Goal: Complete application form

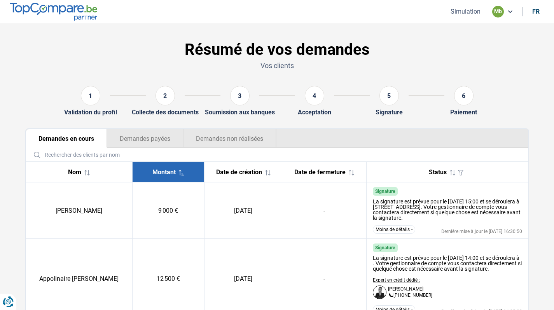
scroll to position [3, 0]
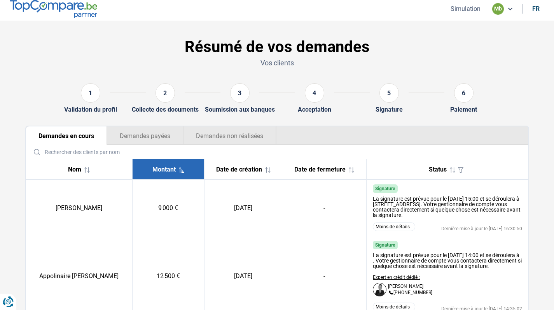
click at [469, 10] on button "Simulation" at bounding box center [465, 9] width 35 height 8
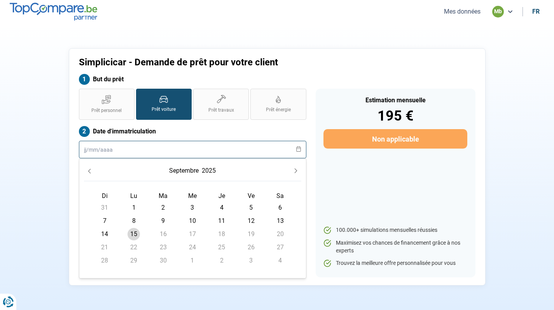
click at [189, 145] on input "text" at bounding box center [192, 149] width 227 height 17
type input "01/"
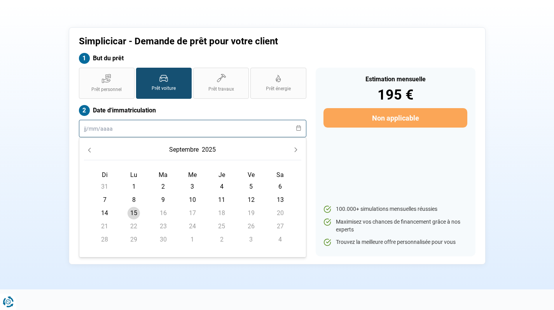
scroll to position [21, 0]
type input "01"
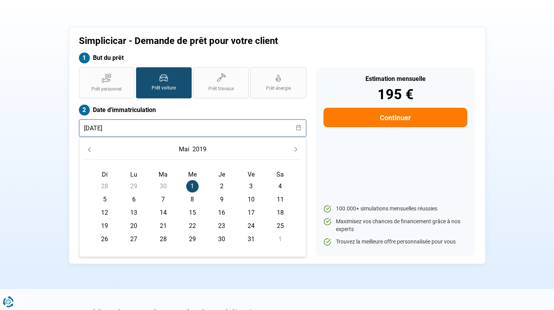
type input "[DATE]"
click at [193, 184] on span "1" at bounding box center [192, 186] width 12 height 12
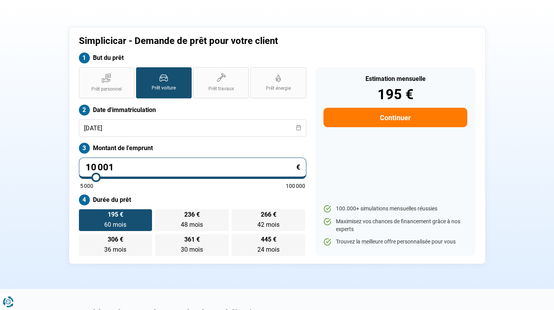
click at [195, 162] on input "10 001" at bounding box center [192, 167] width 227 height 21
drag, startPoint x: 195, startPoint y: 162, endPoint x: 25, endPoint y: 161, distance: 169.6
click at [25, 161] on div "Simplicicar - Demande de prêt pour votre client But du prêt Prêt personnel Prêt…" at bounding box center [277, 145] width 513 height 237
type input "2"
type input "5000"
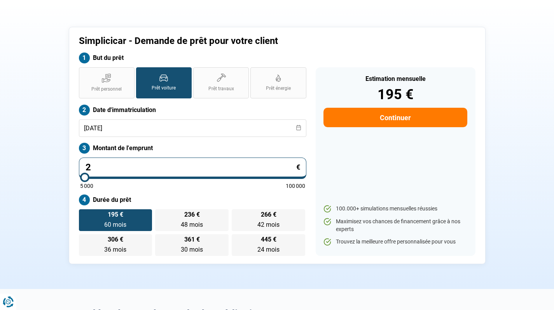
type input "26"
type input "5000"
type input "269"
type input "5000"
type input "2 699"
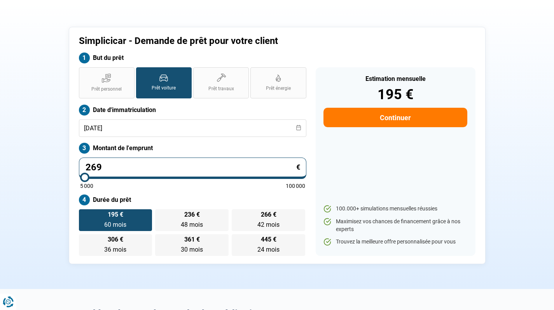
type input "5000"
type input "26 999"
type input "27000"
click at [167, 146] on label "Montant de l'emprunt" at bounding box center [192, 148] width 227 height 11
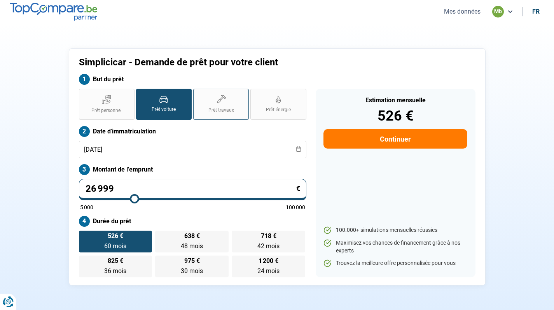
scroll to position [0, 0]
click at [219, 134] on label "Date d'immatriculation" at bounding box center [192, 131] width 227 height 11
click at [406, 150] on div "Estimation mensuelle 526 € Continuer 100.000+ simulations mensuelles réussies M…" at bounding box center [396, 183] width 160 height 189
click at [397, 140] on button "Continuer" at bounding box center [395, 138] width 143 height 19
select select "32"
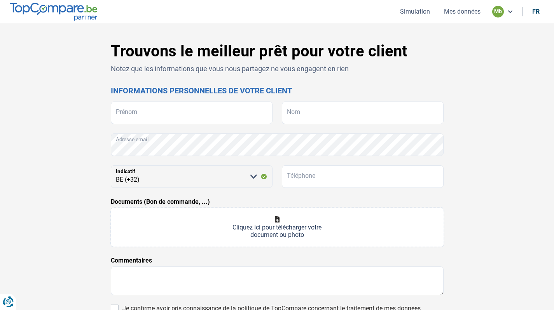
click at [241, 77] on div "Trouvons le meilleur prêt pour votre client Notez que les informations que vous…" at bounding box center [277, 217] width 333 height 350
click at [213, 107] on input "Prénom" at bounding box center [192, 112] width 162 height 23
click at [342, 94] on h2 "Informations personnelles de votre client" at bounding box center [277, 90] width 333 height 9
click at [229, 116] on input "Prénom" at bounding box center [192, 112] width 162 height 23
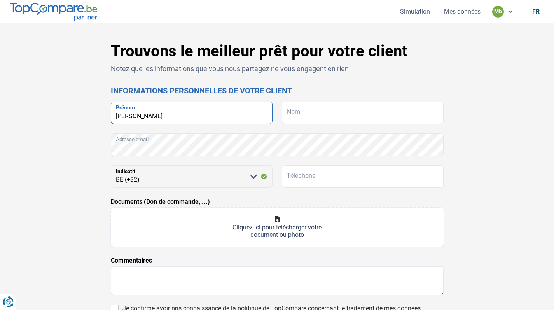
type input "[PERSON_NAME]"
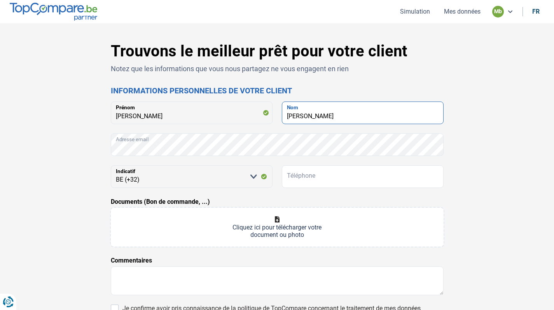
type input "[PERSON_NAME]"
click at [430, 73] on p "Notez que les informations que vous nous partagez ne vous engagent en rien" at bounding box center [277, 69] width 333 height 10
click at [233, 198] on div "Documents (Bon de commande, ...) Cliquez ici pour télécharger votre document ou…" at bounding box center [277, 221] width 333 height 49
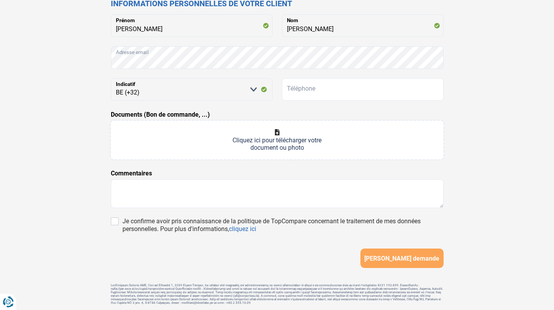
scroll to position [111, 0]
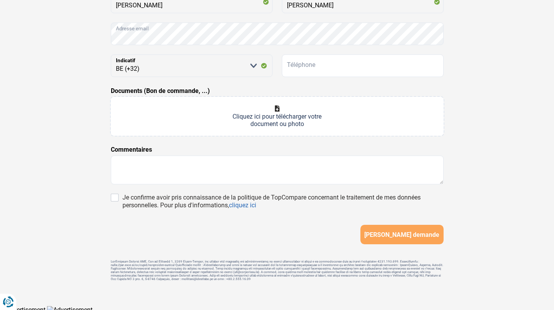
click at [265, 186] on form "[PERSON_NAME] [PERSON_NAME] Adresse email [PERSON_NAME] sélectionner une option…" at bounding box center [277, 118] width 333 height 254
click at [265, 171] on textarea at bounding box center [277, 170] width 333 height 29
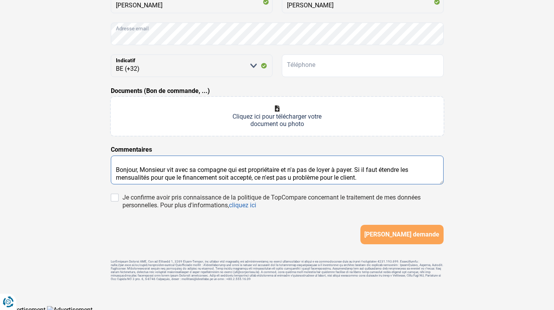
click at [293, 177] on textarea "Bonjour, Monsieur vit avec sa compagne qui est propriétaire et n'a pas de loyer…" at bounding box center [277, 170] width 333 height 29
click at [253, 177] on textarea "Bonjour, Monsieur vit avec sa compagne qui est propriétaire et n'a pas de loyer…" at bounding box center [277, 170] width 333 height 29
type textarea "Bonjour, Monsieur vit avec sa compagne qui est propriétaire et n'a pas de loyer…"
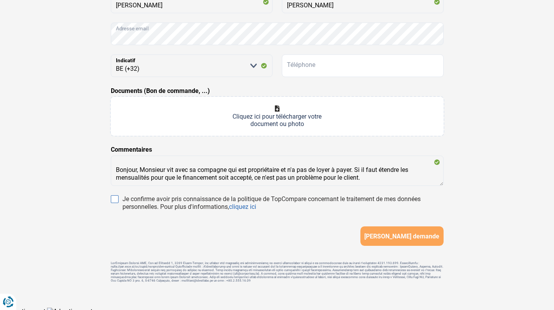
click at [115, 198] on input "Je confirme avoir pris connaissance de la politique de TopCompare concernant le…" at bounding box center [115, 199] width 8 height 8
checkbox input "true"
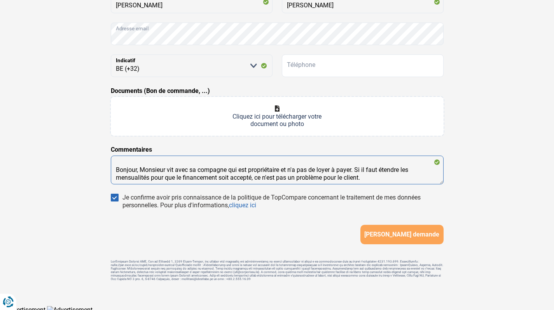
click at [388, 173] on textarea "Bonjour, Monsieur vit avec sa compagne qui est propriétaire et n'a pas de loyer…" at bounding box center [277, 170] width 333 height 29
click at [381, 178] on textarea "Bonjour, Monsieur vit avec sa compagne qui est propriétaire et n'a pas de loyer…" at bounding box center [277, 170] width 333 height 29
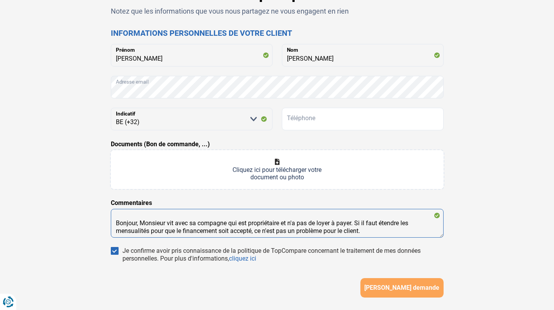
scroll to position [54, 0]
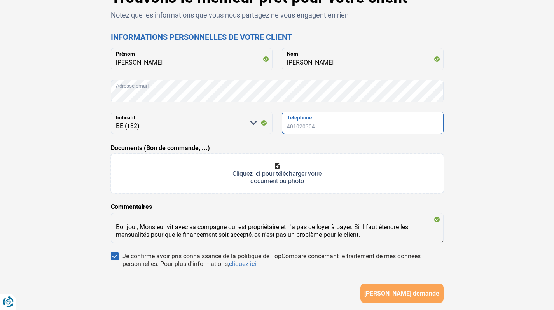
click at [383, 133] on input "Téléphone" at bounding box center [363, 123] width 162 height 23
click at [334, 122] on input "Téléphone" at bounding box center [363, 123] width 162 height 23
click at [381, 122] on input "Téléphone" at bounding box center [363, 123] width 162 height 23
type input "0498710443"
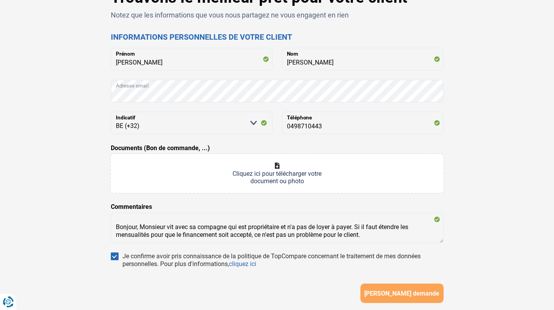
click at [377, 144] on div "Documents (Bon de commande, ...) Cliquez ici pour télécharger votre document ou…" at bounding box center [277, 167] width 333 height 49
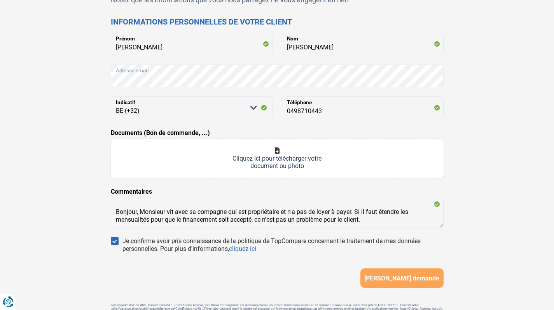
scroll to position [86, 0]
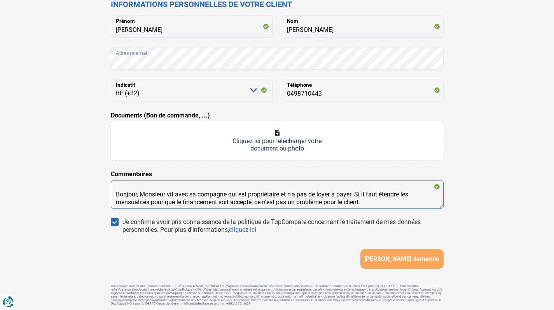
click at [368, 206] on textarea "Bonjour, Monsieur vit avec sa compagne qui est propriétaire et n'a pas de loyer…" at bounding box center [277, 194] width 333 height 29
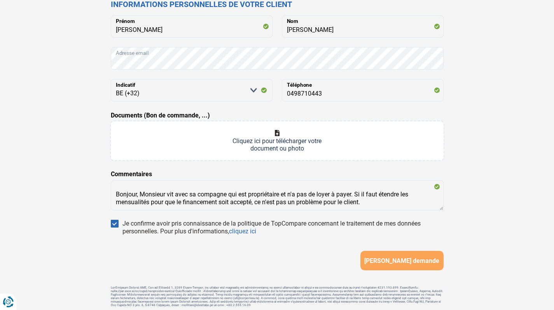
click at [306, 175] on form "[PERSON_NAME] [PERSON_NAME] Adresse email [PERSON_NAME] sélectionner une option…" at bounding box center [277, 142] width 333 height 255
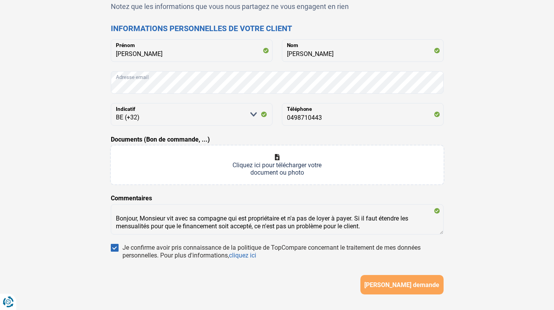
scroll to position [54, 0]
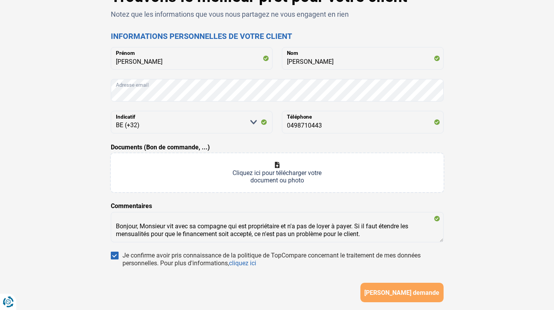
click at [269, 171] on input "Documents (Bon de commande, ...)" at bounding box center [277, 172] width 333 height 39
click at [282, 165] on input "Documents (Bon de commande, ...)" at bounding box center [277, 172] width 333 height 39
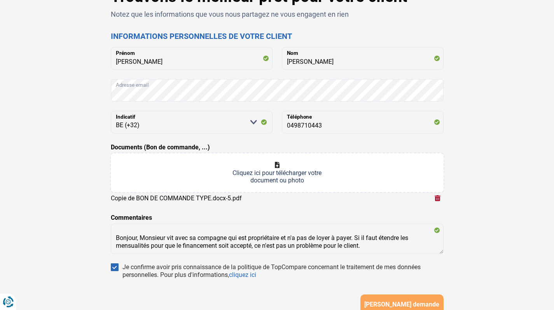
click at [296, 182] on input "Documents (Bon de commande, ...)" at bounding box center [277, 172] width 333 height 39
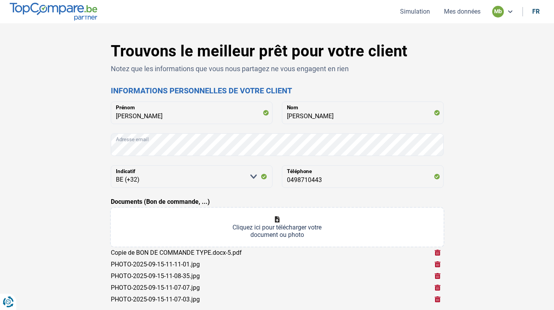
scroll to position [0, 0]
click at [441, 58] on h1 "Trouvons le meilleur prêt pour votre client" at bounding box center [277, 51] width 333 height 19
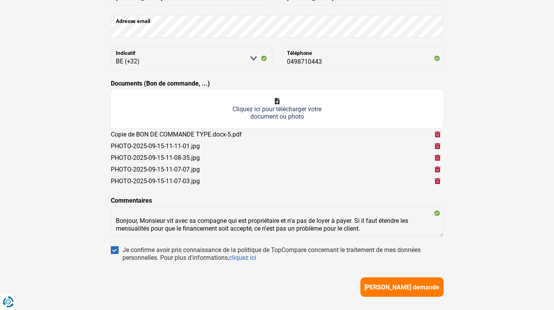
scroll to position [120, 0]
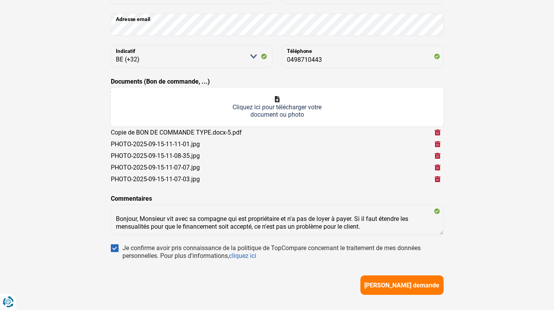
click at [297, 111] on input "Documents (Bon de commande, ...)" at bounding box center [277, 106] width 333 height 39
type input "C:\fakepath\CNI VOLVO .pdf"
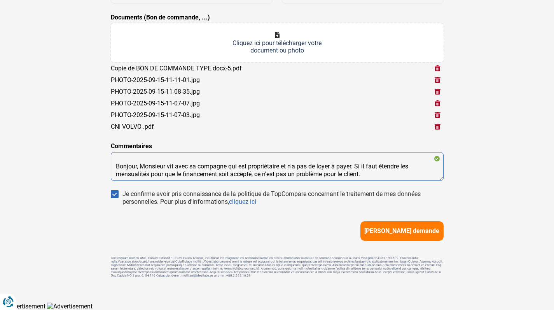
scroll to position [184, 0]
click at [381, 176] on textarea "Bonjour, Monsieur vit avec sa compagne qui est propriétaire et n'a pas de loyer…" at bounding box center [277, 166] width 333 height 29
type textarea "Bonjour, Monsieur vit avec sa compagne qui est propriétaire et n'a pas de loyer…"
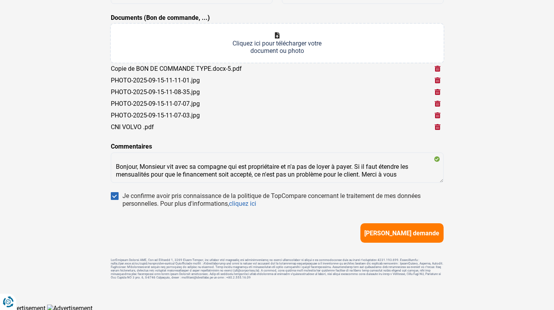
click at [465, 156] on div "Trouvons le meilleur prêt pour votre client Notez que les informations que vous…" at bounding box center [277, 71] width 513 height 427
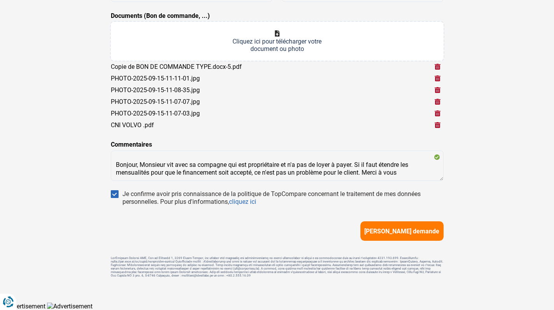
scroll to position [185, 0]
click at [409, 228] on span "[PERSON_NAME] demande" at bounding box center [401, 231] width 75 height 7
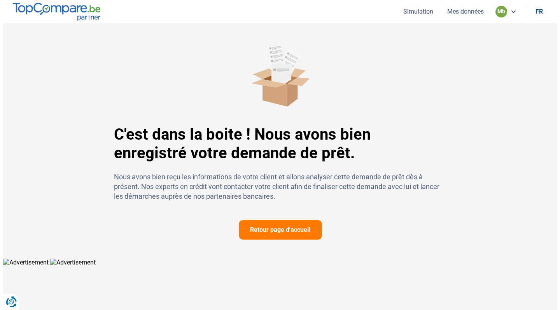
scroll to position [161, 0]
click at [285, 236] on html "Vous avez le contrôle de vos données Nous utilisons des cookies, tout comme nos…" at bounding box center [280, 133] width 560 height 266
click at [282, 230] on html "Vous avez le contrôle de vos données Nous utilisons des cookies, tout comme nos…" at bounding box center [280, 133] width 560 height 266
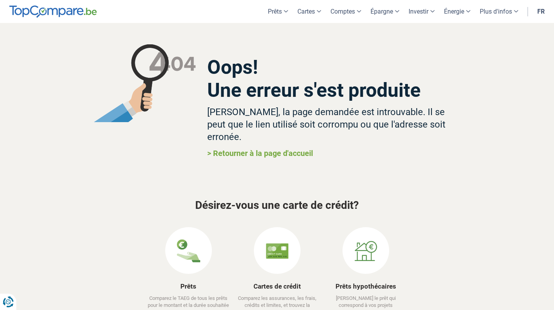
click at [278, 149] on link "> Retourner à la page d'accueil" at bounding box center [260, 153] width 106 height 9
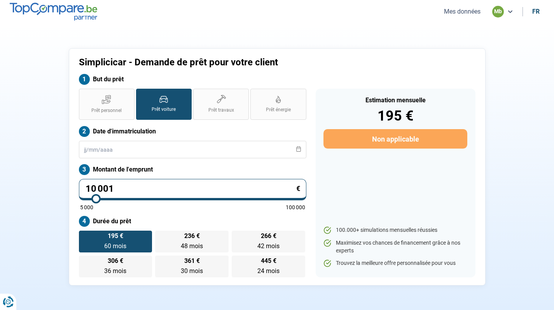
click at [472, 16] on button "Mes données" at bounding box center [462, 11] width 41 height 8
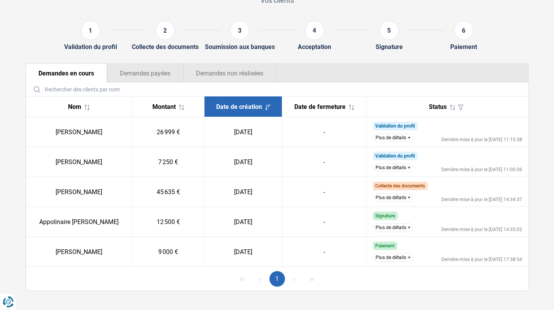
scroll to position [66, 0]
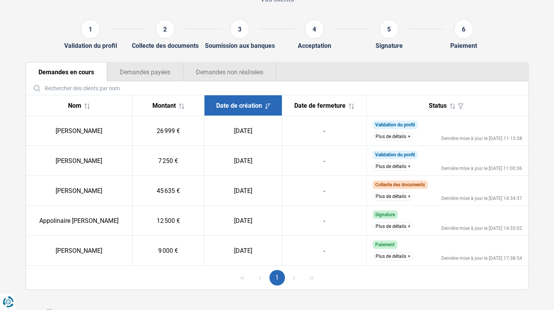
click at [385, 170] on button "Plus de détails" at bounding box center [393, 166] width 40 height 9
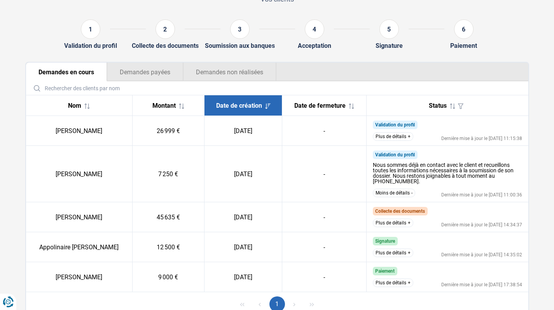
click at [406, 134] on button "Plus de détails" at bounding box center [393, 136] width 40 height 9
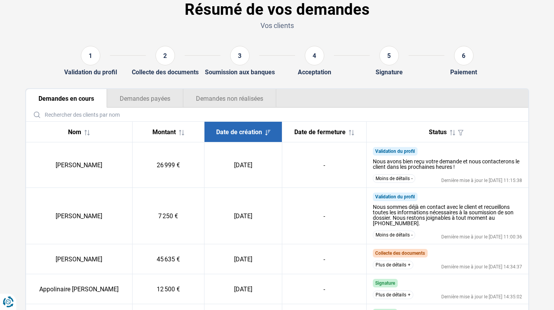
scroll to position [35, 0]
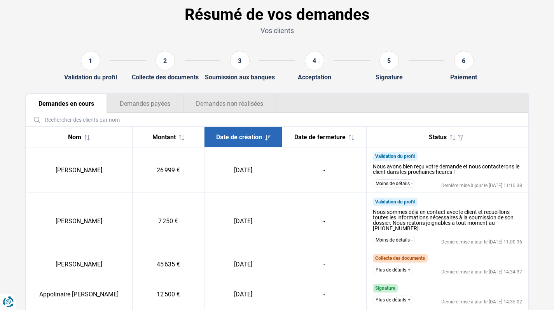
click at [173, 97] on button "Demandes payées" at bounding box center [145, 103] width 76 height 19
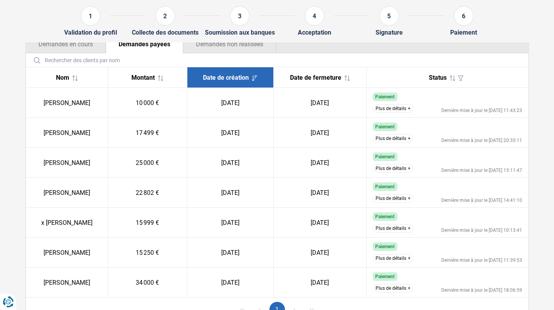
scroll to position [85, 0]
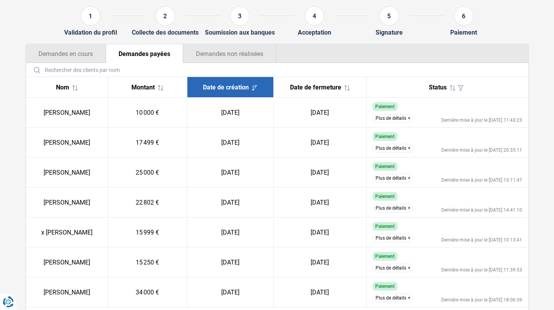
click at [92, 53] on button "Demandes en cours" at bounding box center [66, 53] width 80 height 19
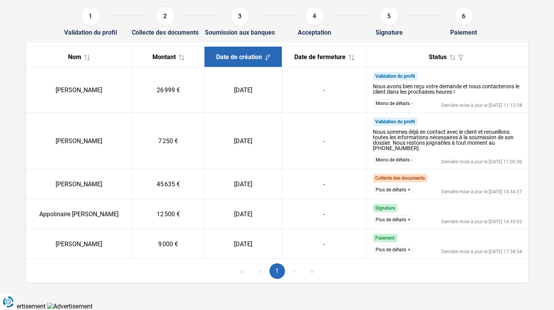
scroll to position [115, 0]
click at [387, 223] on button "Plus de détails" at bounding box center [393, 220] width 40 height 9
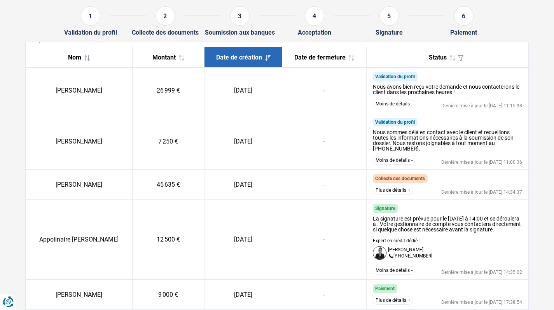
click at [403, 275] on button "Moins de détails" at bounding box center [394, 270] width 42 height 9
